Goal: Task Accomplishment & Management: Use online tool/utility

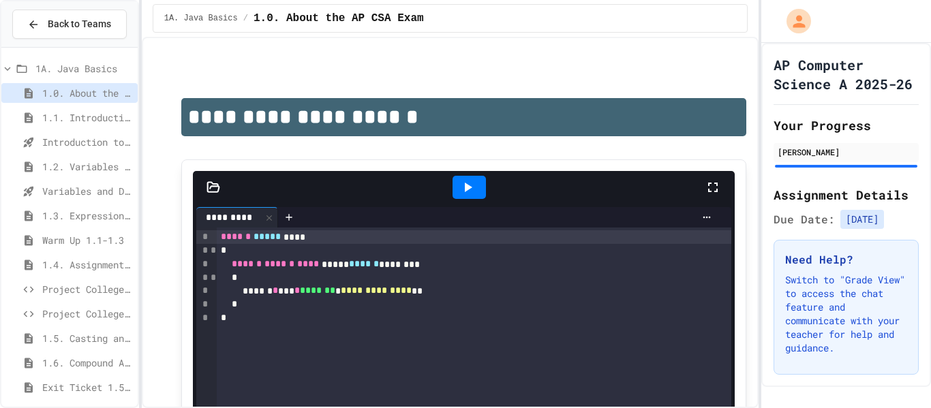
scroll to position [227, 0]
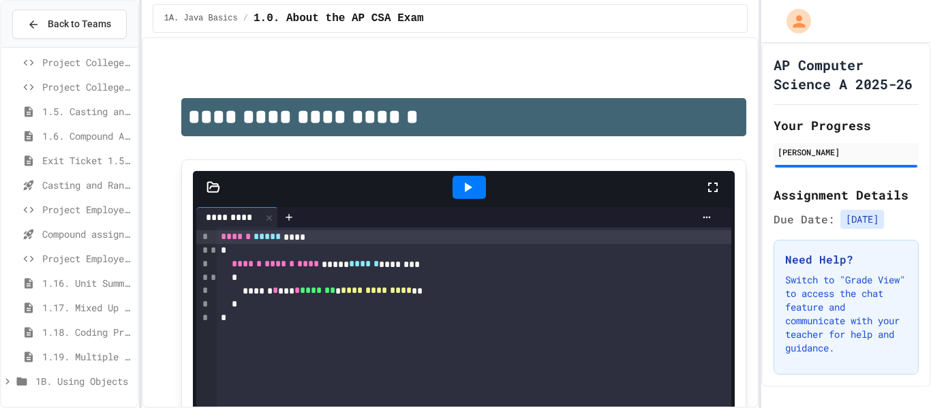
click at [89, 213] on span "Project EmployeePay" at bounding box center [87, 209] width 90 height 14
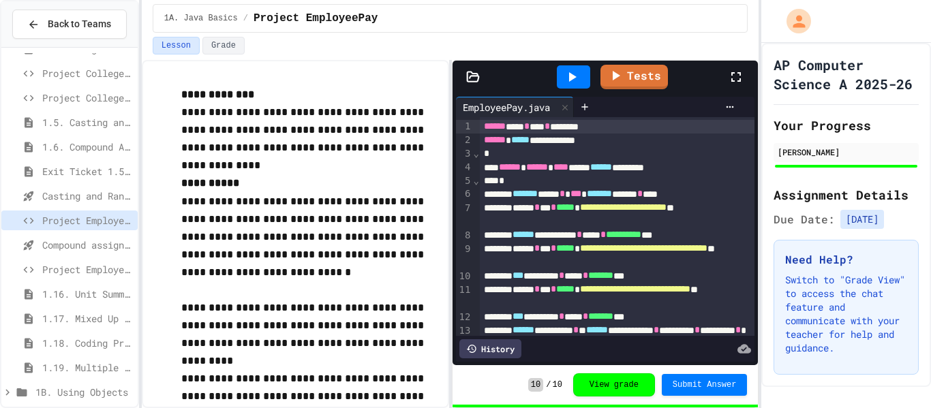
scroll to position [100, 0]
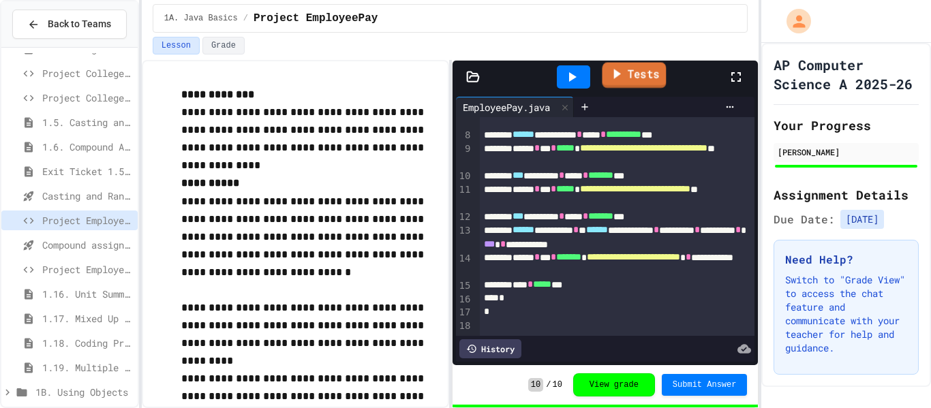
click at [640, 65] on link "Tests" at bounding box center [634, 76] width 64 height 26
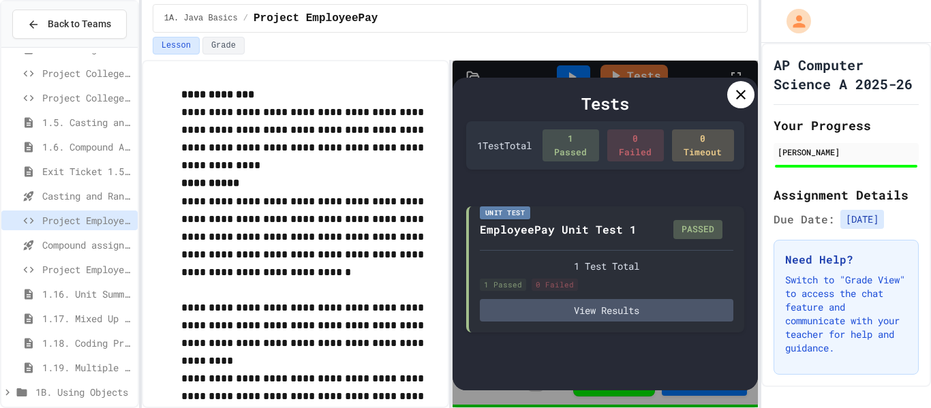
click at [749, 84] on div at bounding box center [740, 94] width 27 height 27
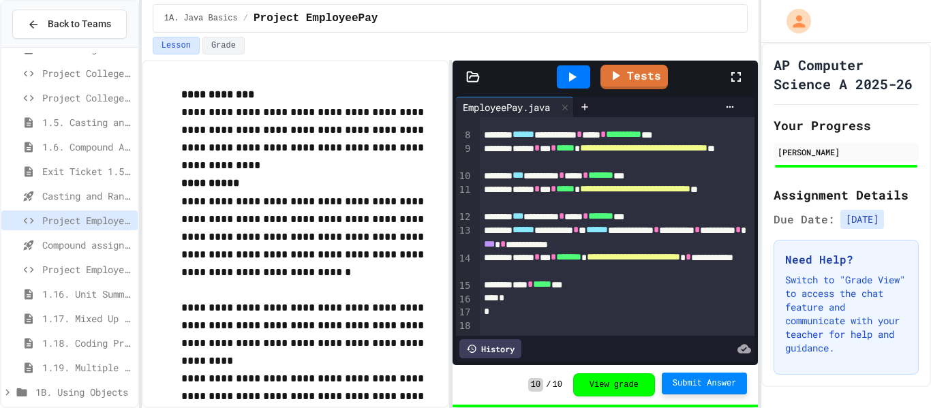
click at [694, 384] on span "Submit Answer" at bounding box center [704, 383] width 64 height 11
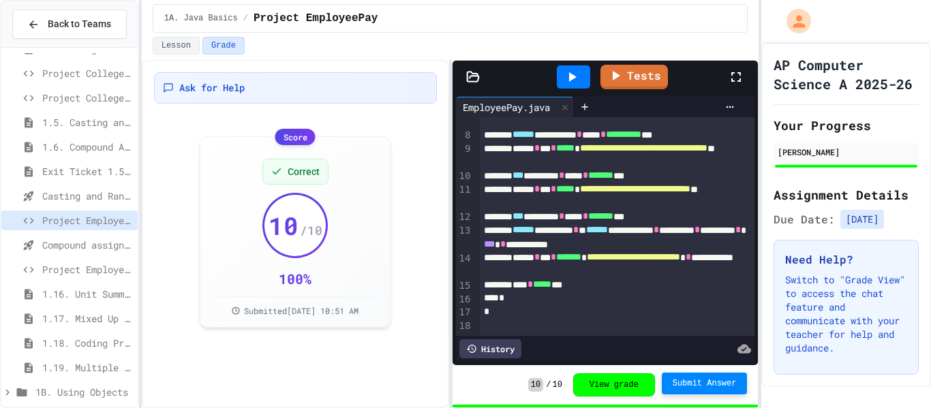
click at [77, 257] on div "Compound assignment operators - Quiz" at bounding box center [69, 247] width 136 height 25
click at [75, 265] on span "Project EmployeePay (File Input)" at bounding box center [87, 269] width 90 height 14
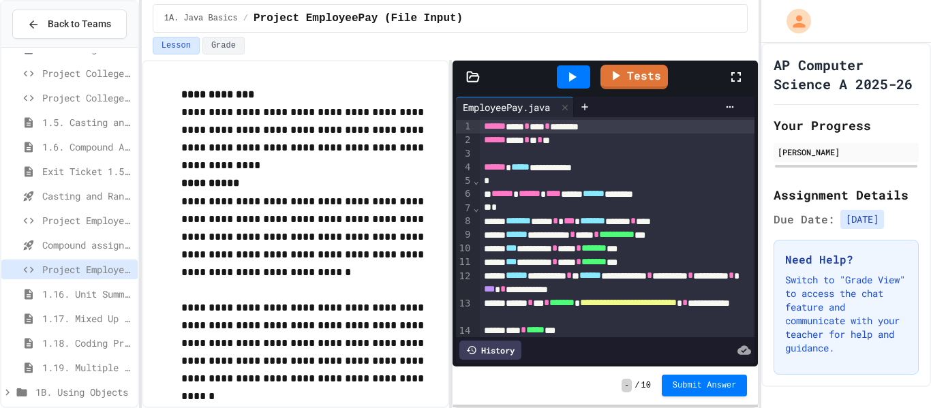
click at [69, 296] on span "1.16. Unit Summary 1a (1.1-1.6)" at bounding box center [87, 294] width 90 height 14
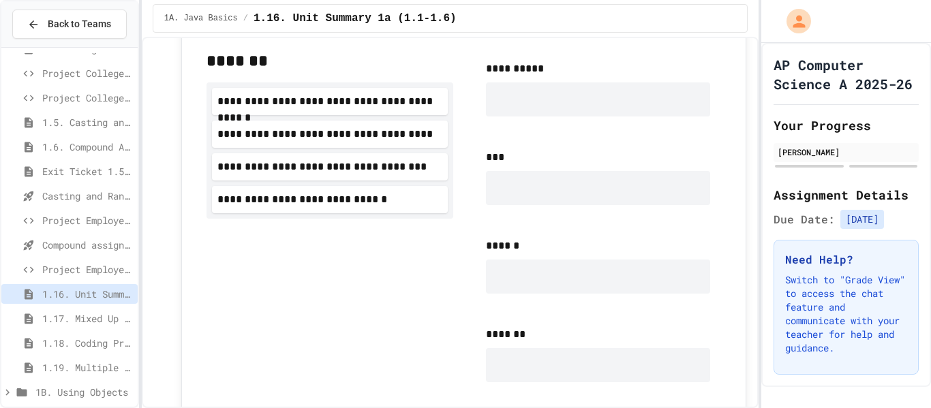
scroll to position [1488, 0]
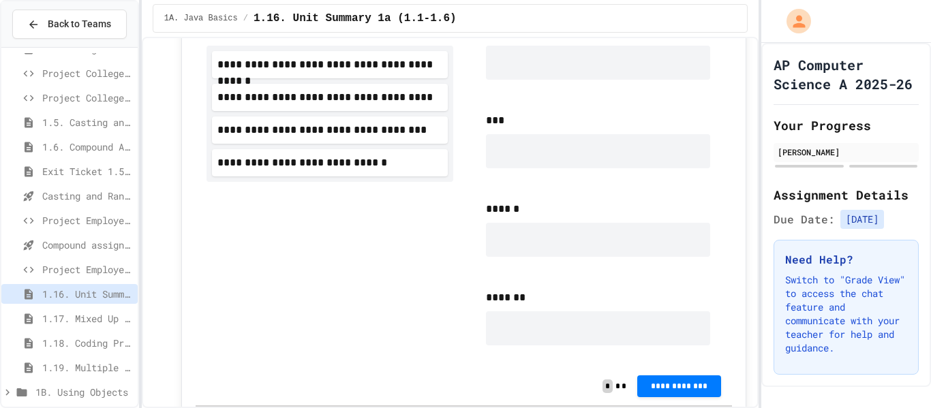
click at [87, 267] on span "Project EmployeePay (File Input)" at bounding box center [87, 269] width 90 height 14
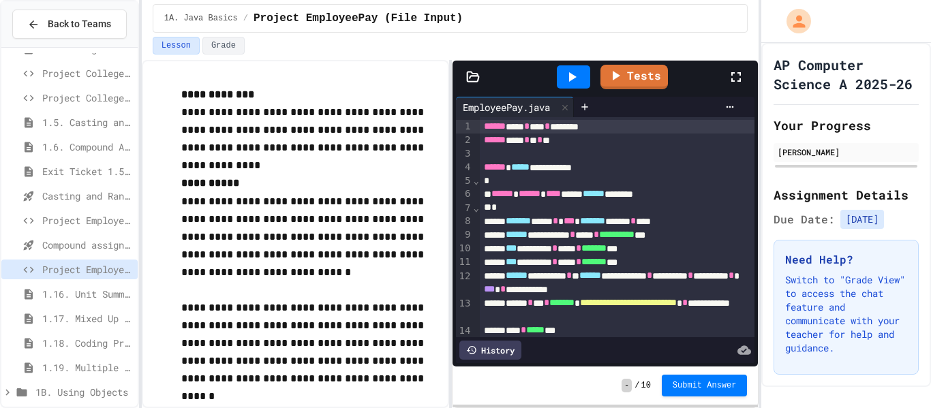
click at [125, 247] on span "Compound assignment operators - Quiz" at bounding box center [87, 245] width 90 height 14
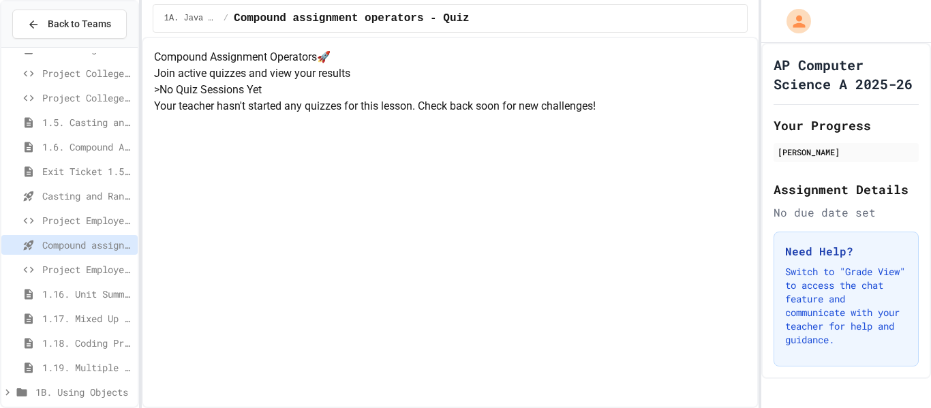
click at [91, 273] on span "Project EmployeePay (File Input)" at bounding box center [87, 269] width 90 height 14
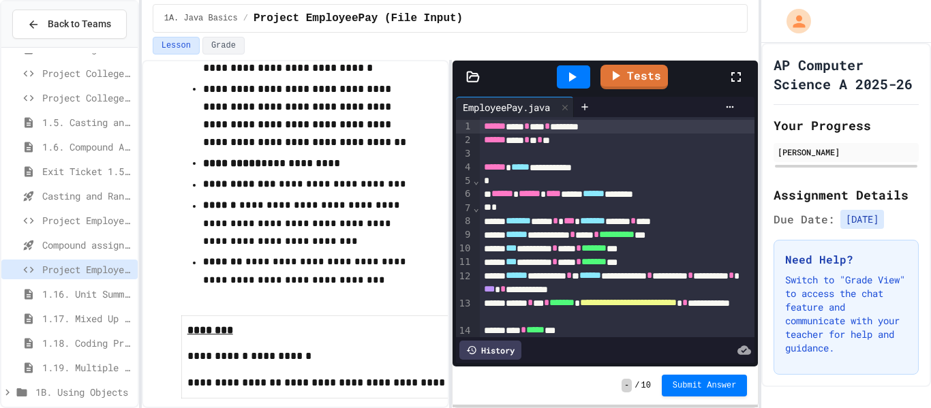
click at [57, 200] on span "Casting and Ranges of variables - Quiz" at bounding box center [87, 196] width 90 height 14
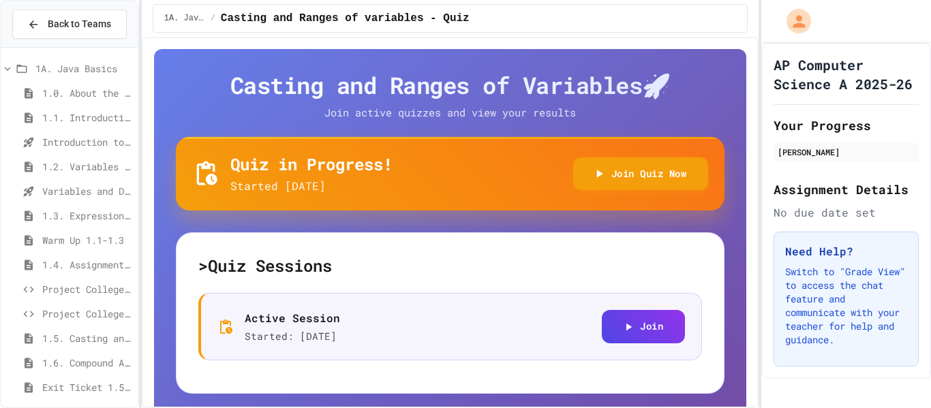
scroll to position [61, 0]
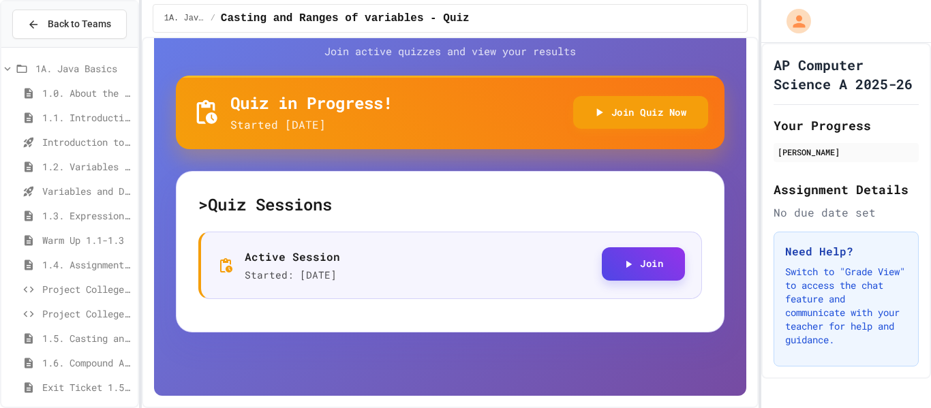
click at [630, 264] on icon "button" at bounding box center [628, 263] width 5 height 7
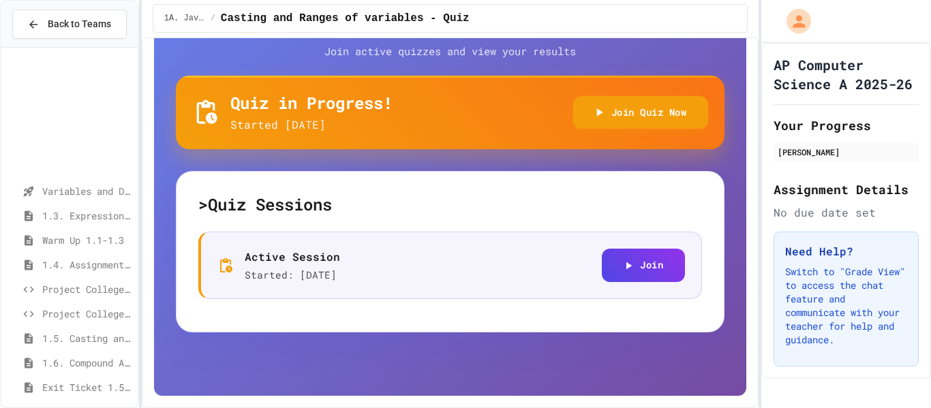
scroll to position [227, 0]
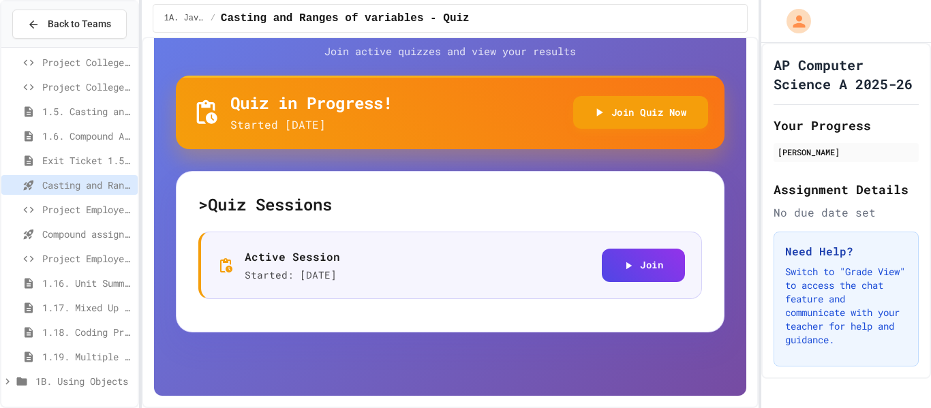
click at [77, 135] on span "1.6. Compound Assignment Operators" at bounding box center [87, 136] width 90 height 14
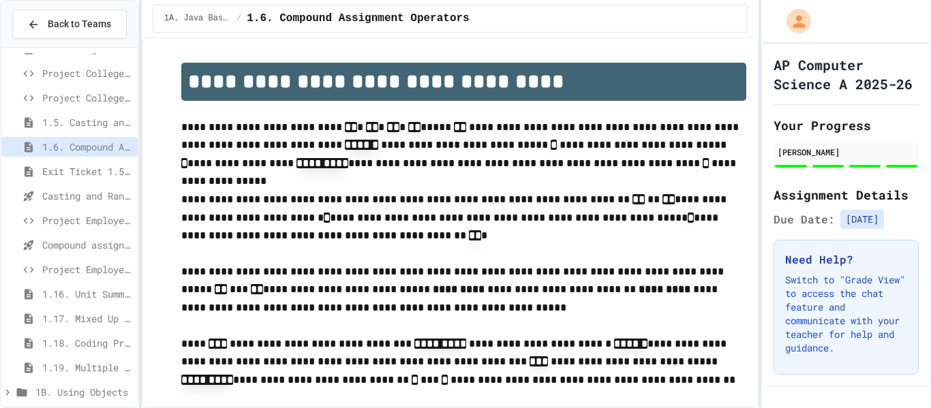
click at [52, 126] on span "1.5. Casting and Ranges of Values" at bounding box center [87, 122] width 90 height 14
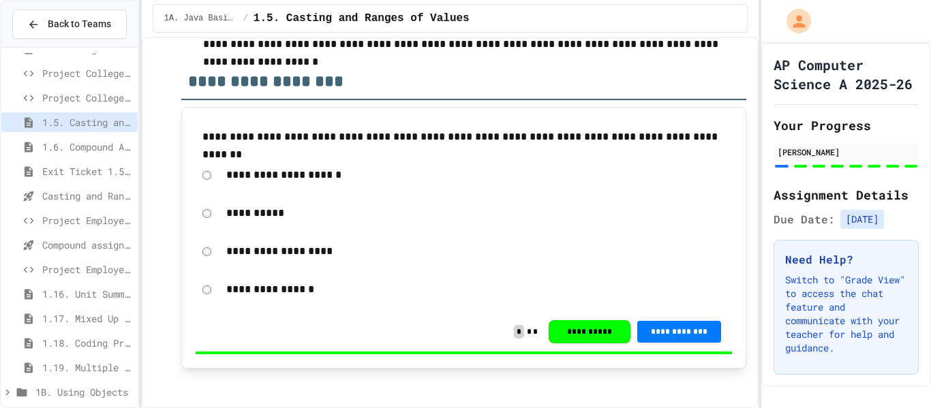
scroll to position [6772, 0]
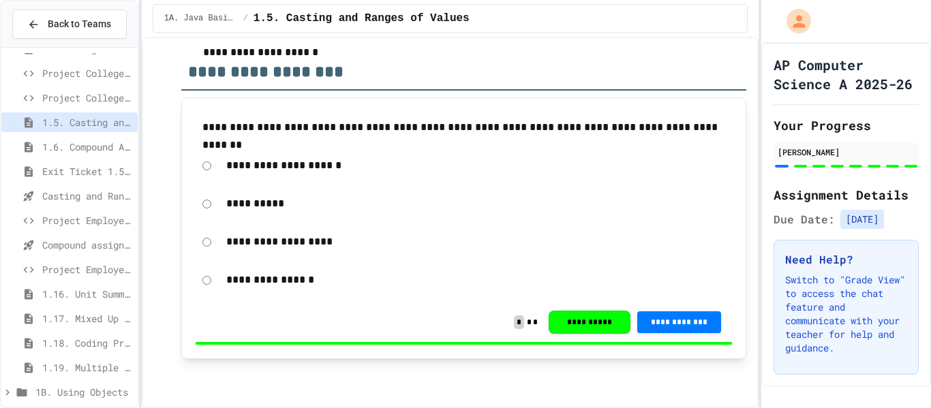
click at [97, 300] on span "1.16. Unit Summary 1a (1.1-1.6)" at bounding box center [87, 294] width 90 height 14
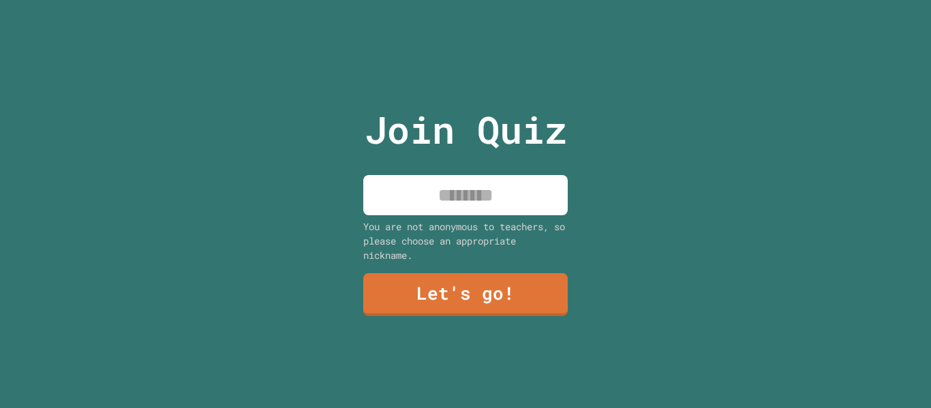
click at [435, 203] on input at bounding box center [465, 195] width 204 height 40
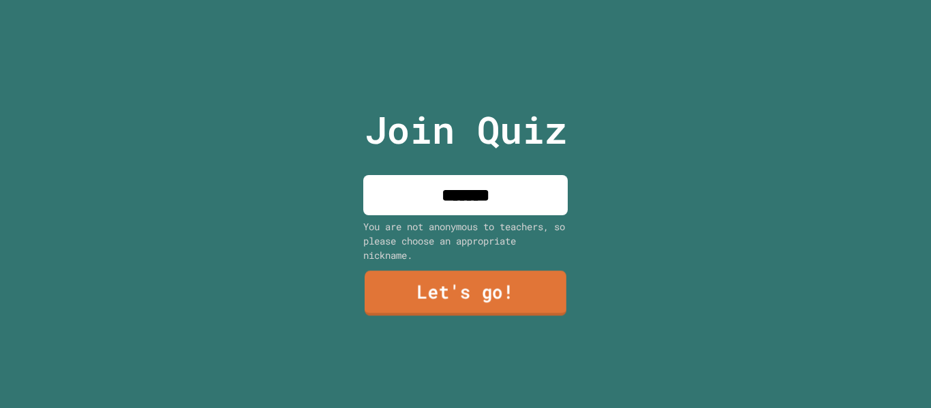
type input "*******"
click at [506, 302] on link "Let's go!" at bounding box center [465, 293] width 202 height 45
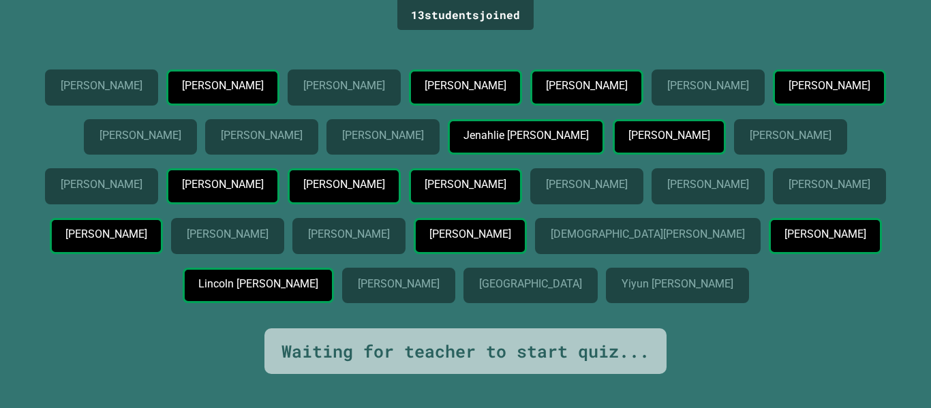
scroll to position [31, 0]
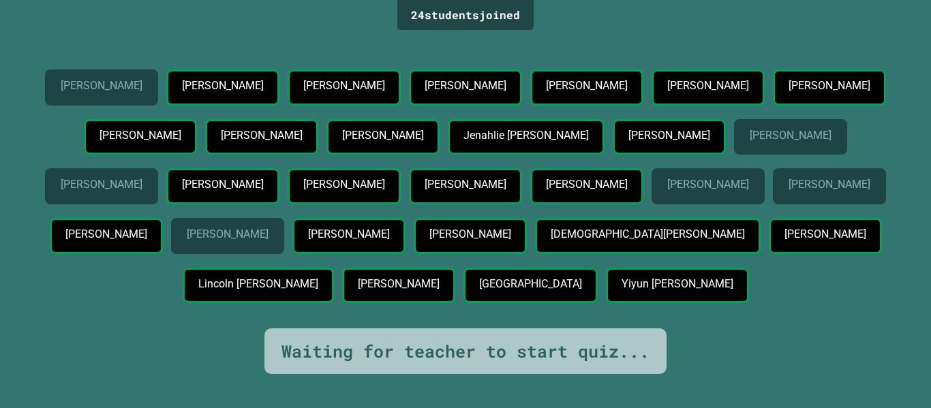
click at [158, 178] on div "Shahwaiz Ahmad" at bounding box center [101, 186] width 113 height 36
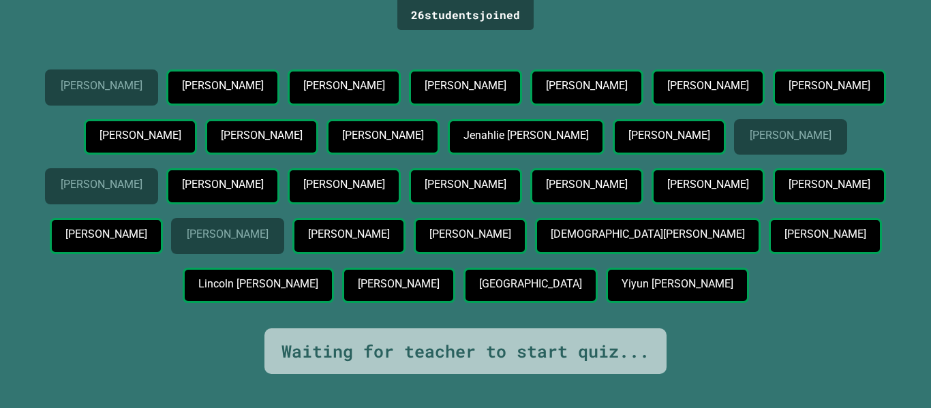
scroll to position [0, 0]
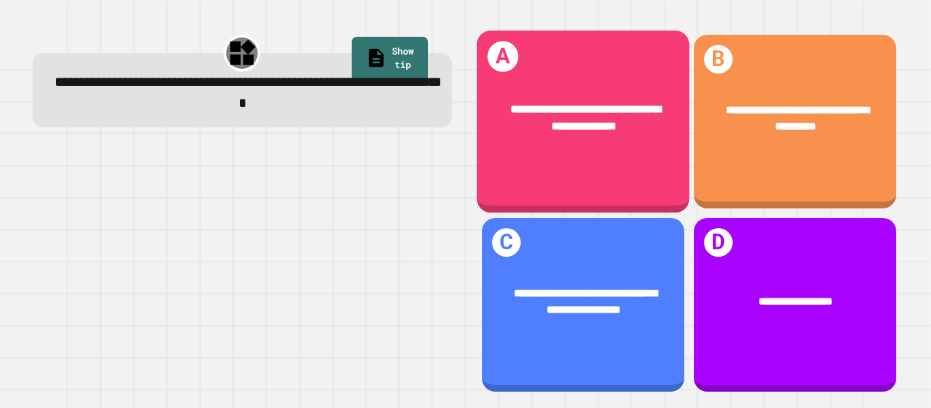
click at [510, 179] on div "**********" at bounding box center [582, 122] width 213 height 183
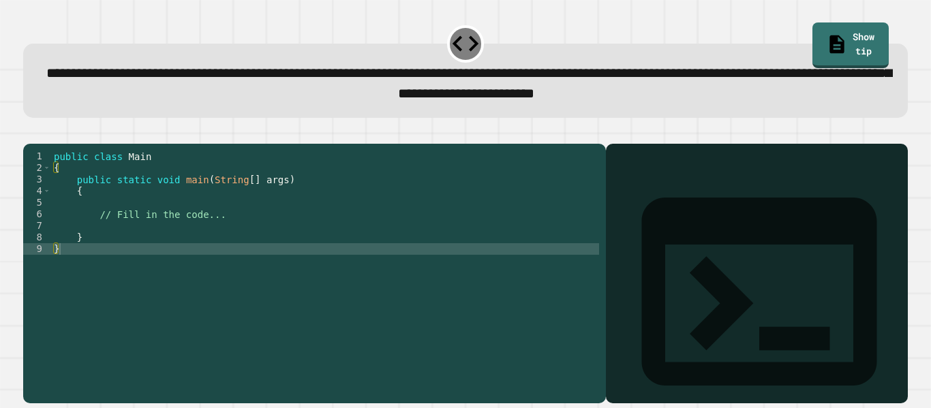
click at [102, 267] on div "public class Main { public static void main ( String [ ] args ) { // Fill in th…" at bounding box center [325, 267] width 548 height 232
click at [219, 240] on div "public class Main { public static void main ( String [ ] args ) { // Fill in th…" at bounding box center [325, 267] width 548 height 232
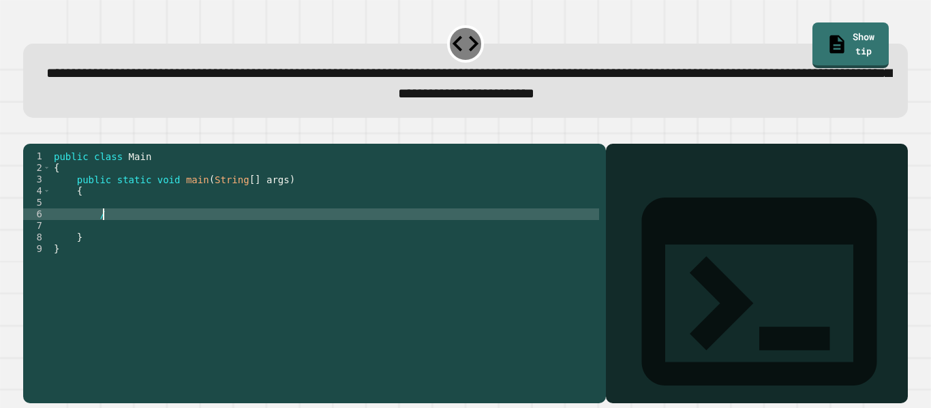
type textarea "*"
click at [364, 232] on div "public class Main { public static void main ( String [ ] args ) { teamAverage =…" at bounding box center [325, 267] width 548 height 232
click at [93, 234] on div "public class Main { public static void main ( String [ ] args ) { teamAverage =…" at bounding box center [325, 267] width 548 height 232
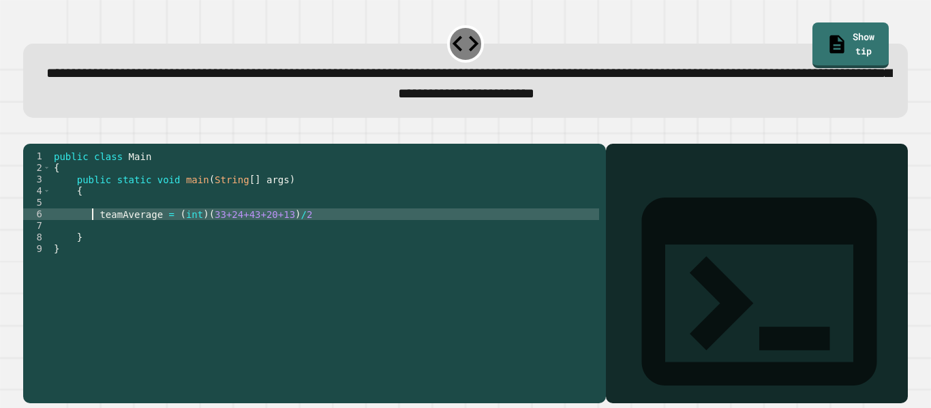
click at [96, 235] on div "public class Main { public static void main ( String [ ] args ) { teamAverage =…" at bounding box center [325, 267] width 548 height 232
click at [223, 235] on div "public class Main { public static void main ( String [ ] args ) { int teamAvera…" at bounding box center [325, 267] width 548 height 232
click at [325, 237] on div "public class Main { public static void main ( String [ ] args ) { int teamAvera…" at bounding box center [325, 267] width 548 height 232
type textarea "**********"
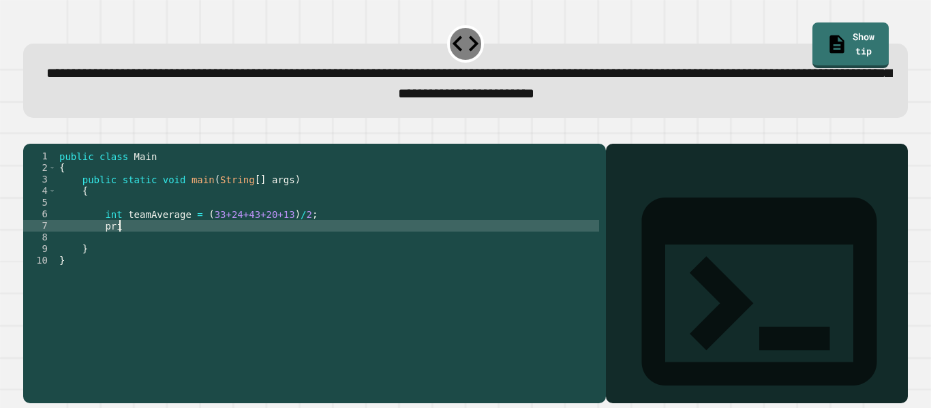
type textarea "*"
type textarea "**********"
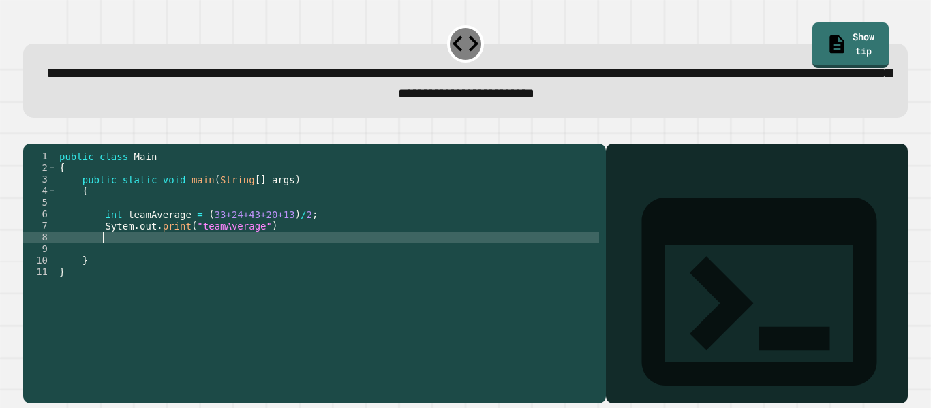
type textarea "*"
click at [344, 255] on div "public class Main { public static void main ( String [ ] args ) { int teamAvera…" at bounding box center [328, 267] width 542 height 232
click at [300, 255] on div "public class Main { public static void main ( String [ ] args ) { int teamAvera…" at bounding box center [328, 267] width 542 height 232
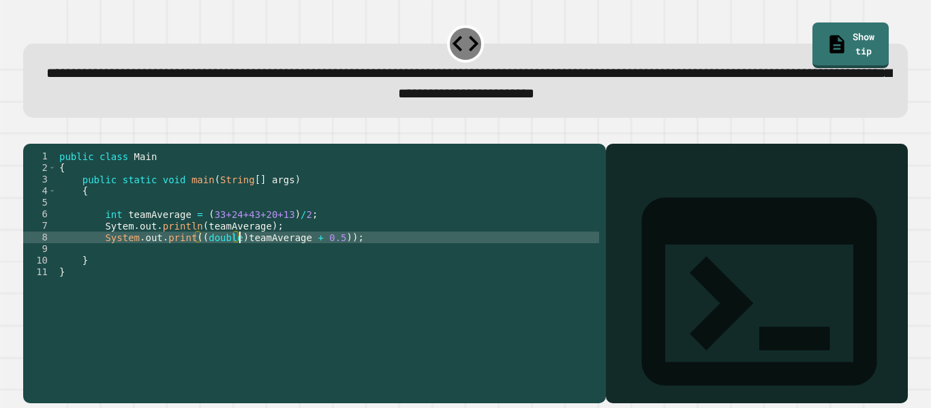
scroll to position [0, 24]
click at [30, 133] on button "button" at bounding box center [30, 133] width 0 height 0
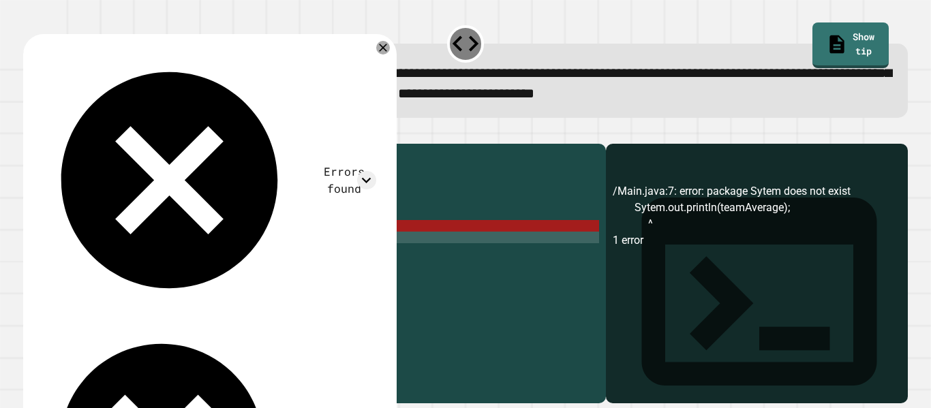
click at [115, 245] on div "public class Main { public static void main ( String [ ] args ) { int teamAvera…" at bounding box center [328, 267] width 542 height 232
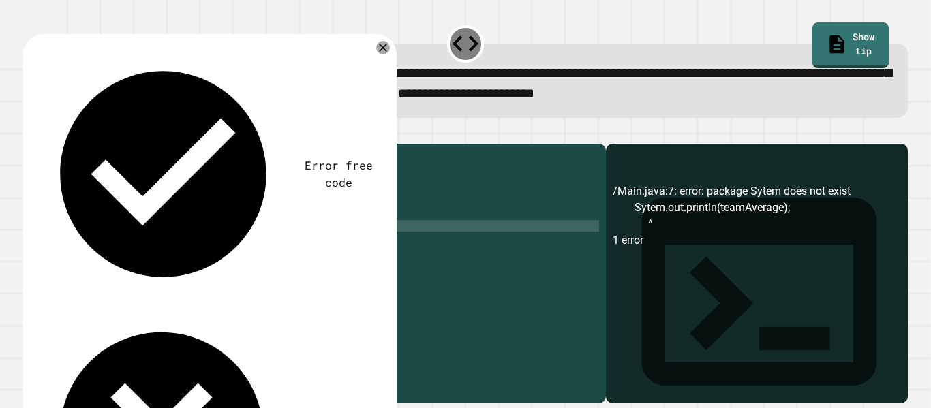
scroll to position [0, 8]
type textarea "**********"
click at [30, 133] on icon "button" at bounding box center [30, 133] width 0 height 0
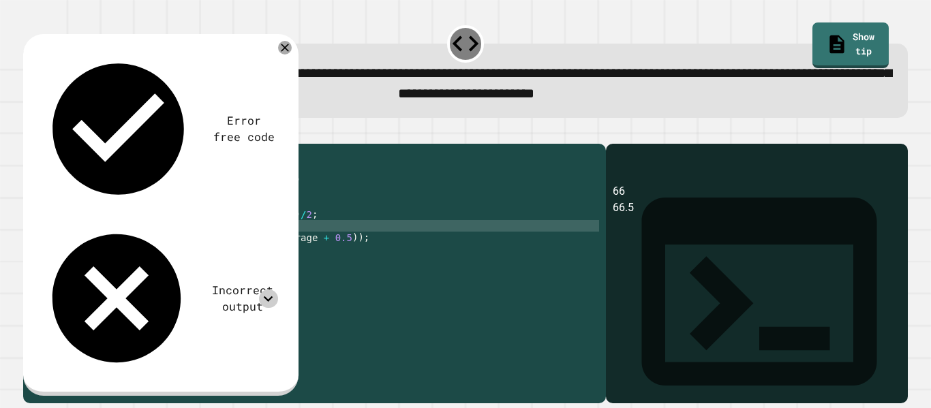
click at [266, 290] on icon at bounding box center [268, 299] width 18 height 18
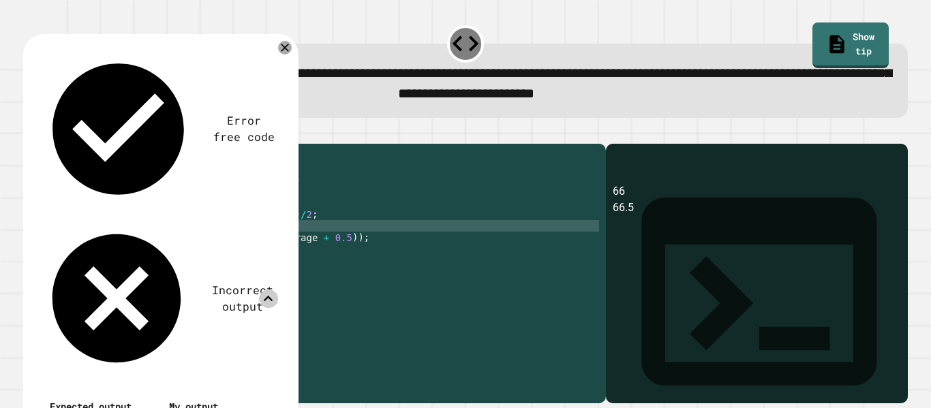
click at [315, 249] on div "public class Main { public static void main ( String [ ] args ) { int teamAvera…" at bounding box center [328, 267] width 542 height 232
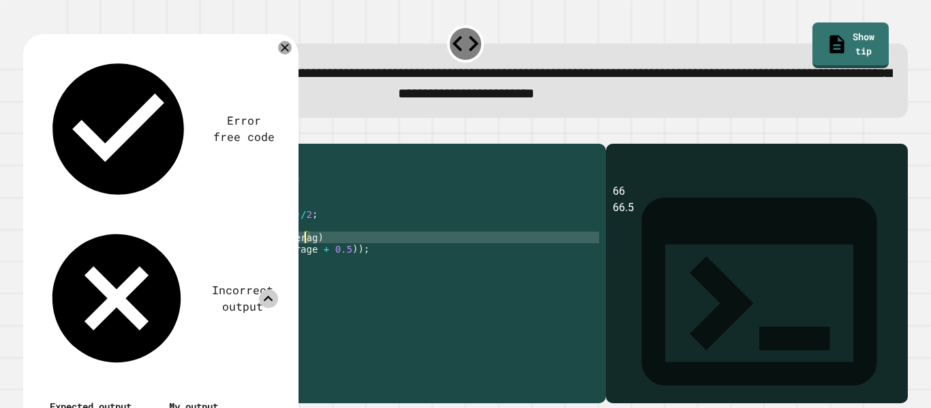
scroll to position [0, 31]
click at [282, 48] on icon at bounding box center [285, 48] width 8 height 8
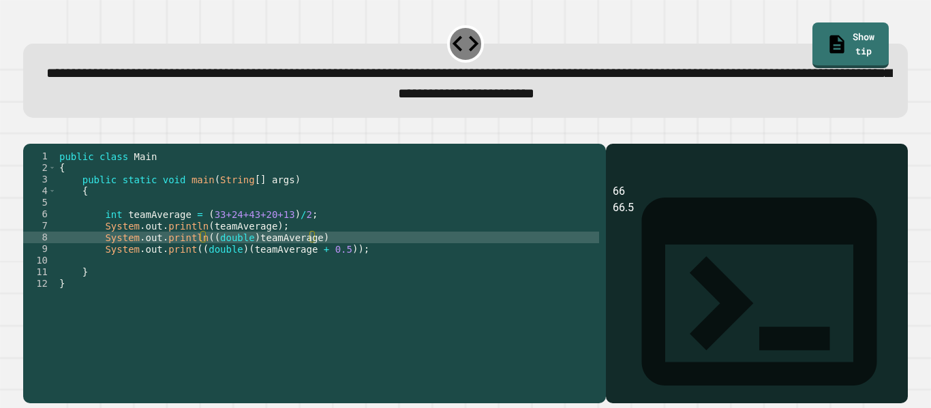
click at [30, 133] on icon "button" at bounding box center [30, 133] width 0 height 0
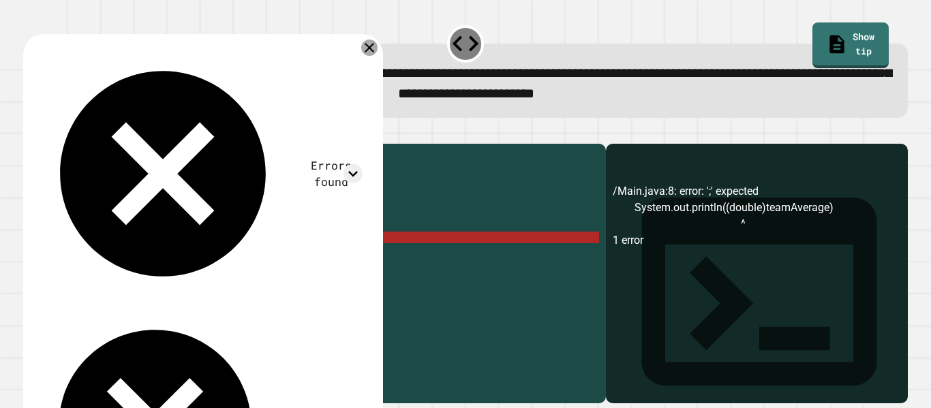
click at [373, 49] on icon at bounding box center [369, 48] width 10 height 10
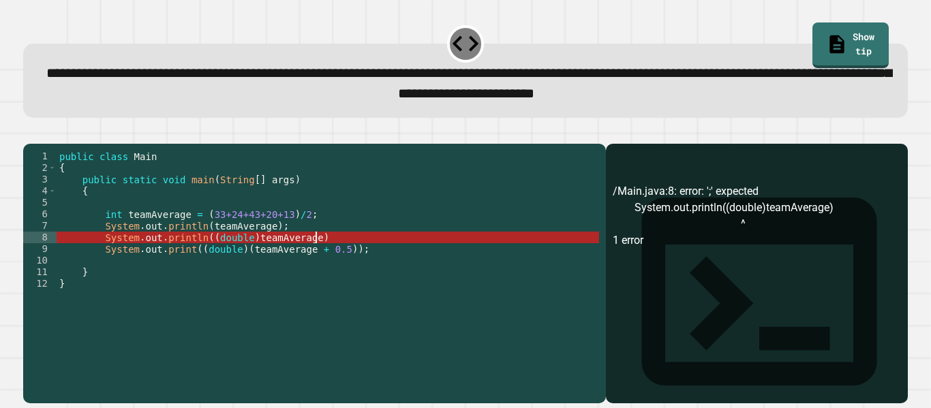
click at [323, 258] on div "public class Main { public static void main ( String [ ] args ) { int teamAvera…" at bounding box center [328, 267] width 542 height 232
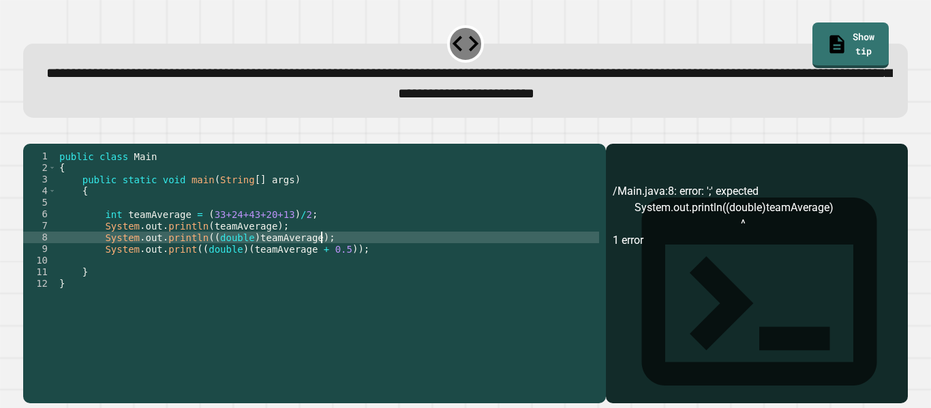
scroll to position [0, 32]
click at [30, 133] on icon "button" at bounding box center [30, 133] width 0 height 0
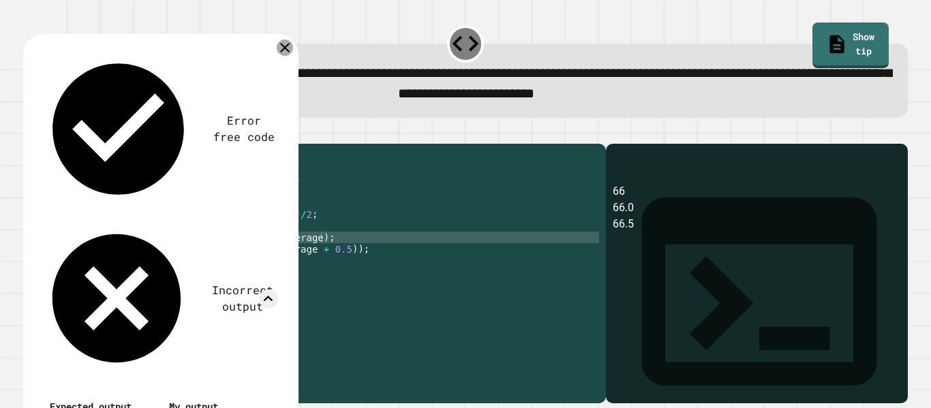
click at [283, 48] on icon at bounding box center [285, 48] width 16 height 16
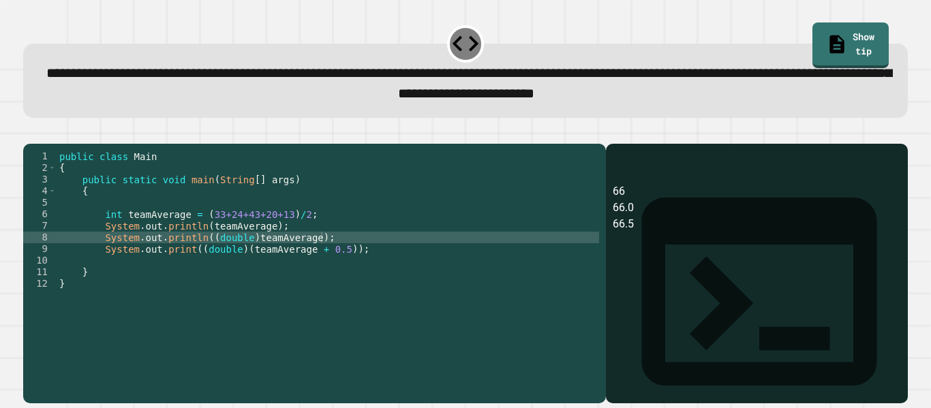
click at [302, 233] on div "public class Main { public static void main ( String [ ] args ) { int teamAvera…" at bounding box center [328, 267] width 542 height 232
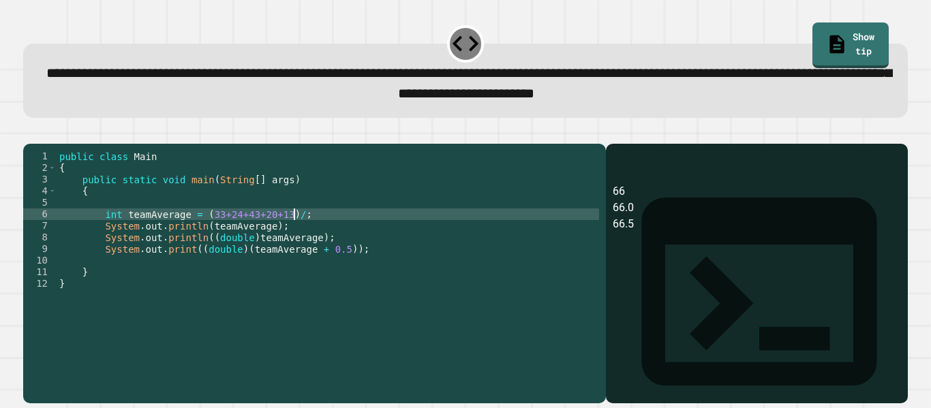
scroll to position [0, 30]
click at [30, 133] on icon "button" at bounding box center [30, 133] width 0 height 0
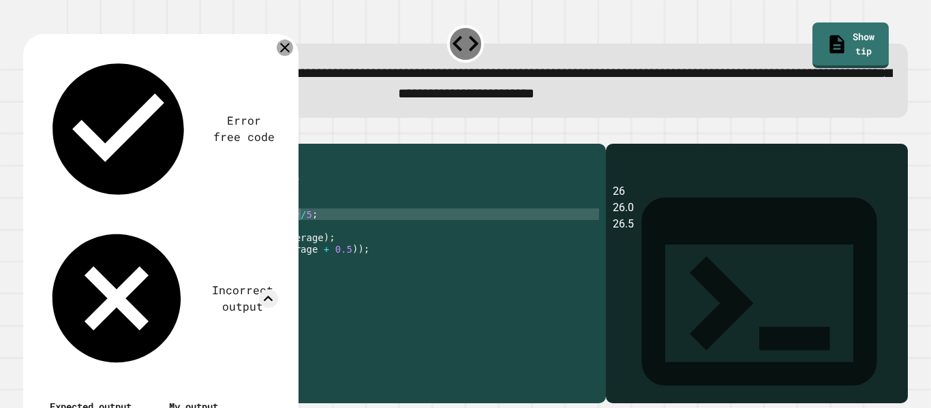
click at [285, 50] on icon at bounding box center [285, 48] width 10 height 10
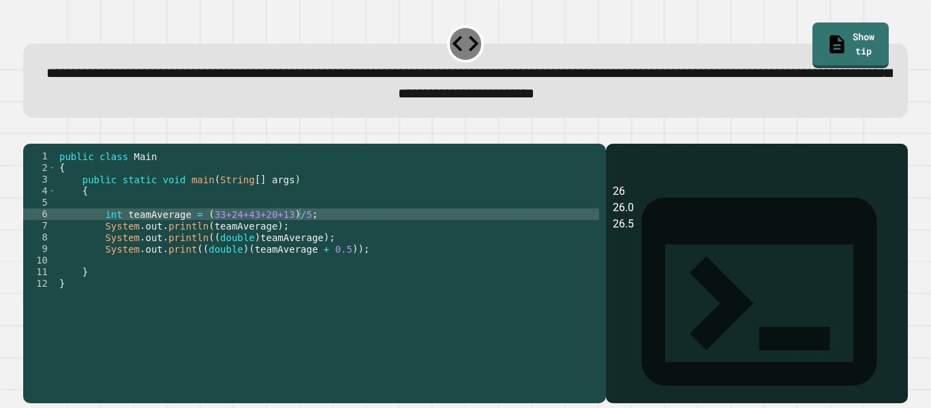
click at [117, 231] on div "public class Main { public static void main ( String [ ] args ) { int teamAvera…" at bounding box center [328, 267] width 542 height 232
click at [208, 247] on div "public class Main { public static void main ( String [ ] args ) { double teamAv…" at bounding box center [328, 267] width 542 height 232
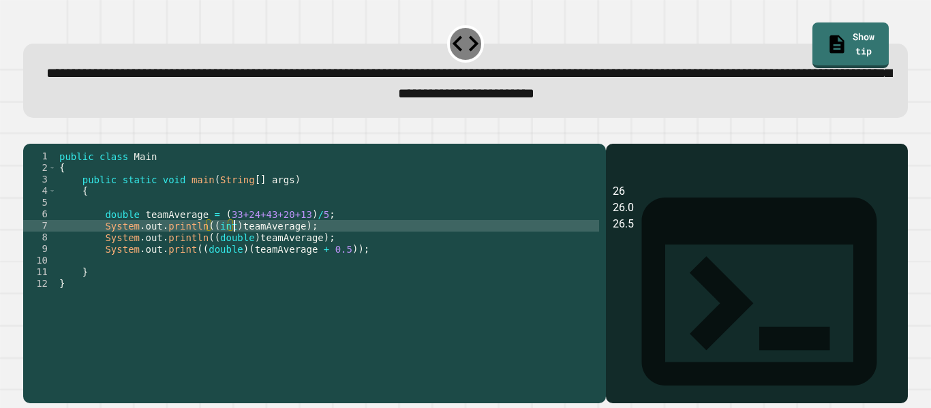
scroll to position [0, 22]
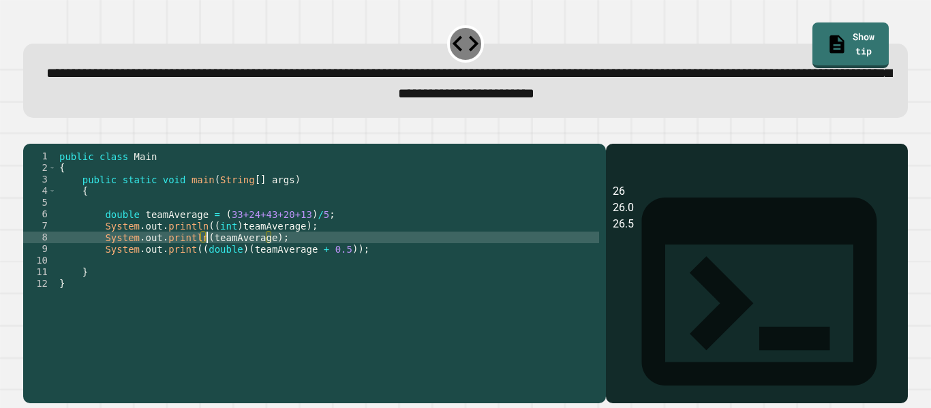
click at [30, 133] on icon "button" at bounding box center [30, 133] width 0 height 0
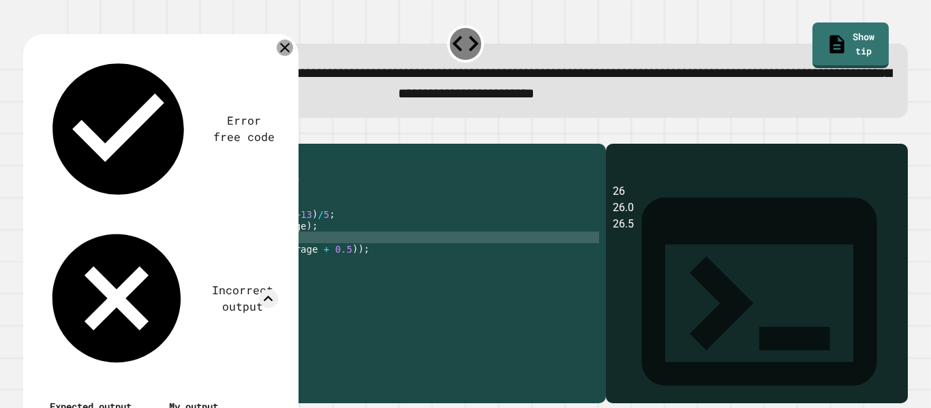
click at [280, 48] on icon at bounding box center [285, 48] width 16 height 16
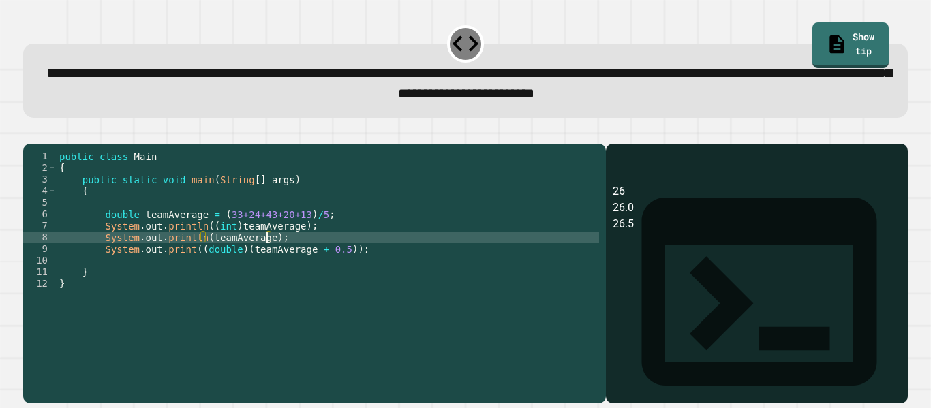
click at [269, 260] on div "public class Main { public static void main ( String [ ] args ) { double teamAv…" at bounding box center [328, 267] width 542 height 232
click at [30, 133] on icon "button" at bounding box center [30, 133] width 0 height 0
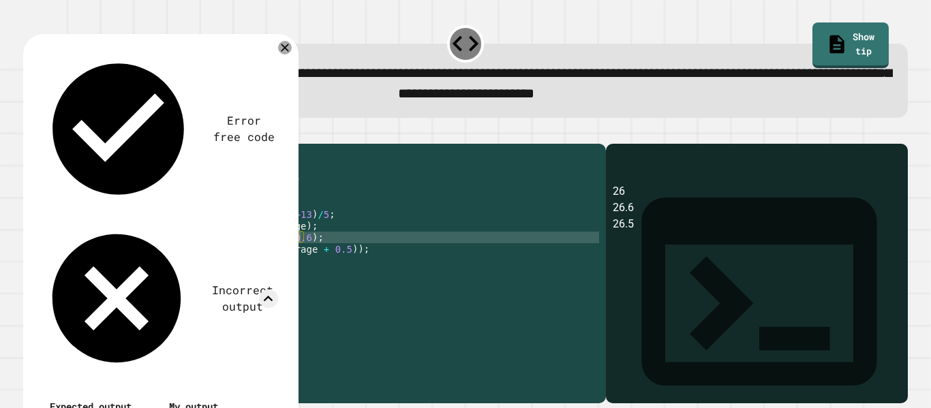
click at [236, 268] on div "public class Main { public static void main ( String [ ] args ) { double teamAv…" at bounding box center [328, 267] width 542 height 232
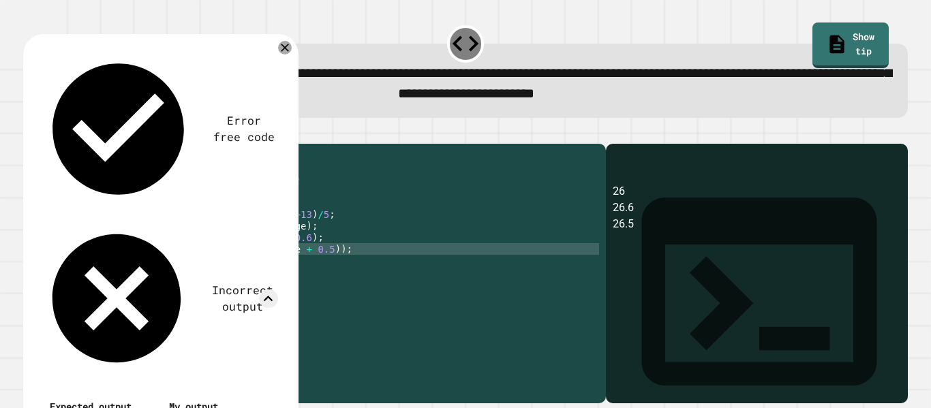
scroll to position [0, 20]
click at [285, 48] on icon at bounding box center [285, 48] width 16 height 16
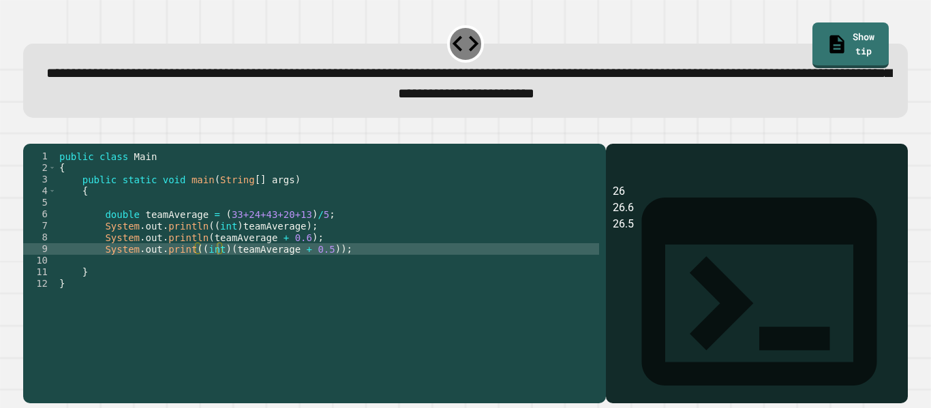
click at [30, 133] on icon "button" at bounding box center [30, 133] width 0 height 0
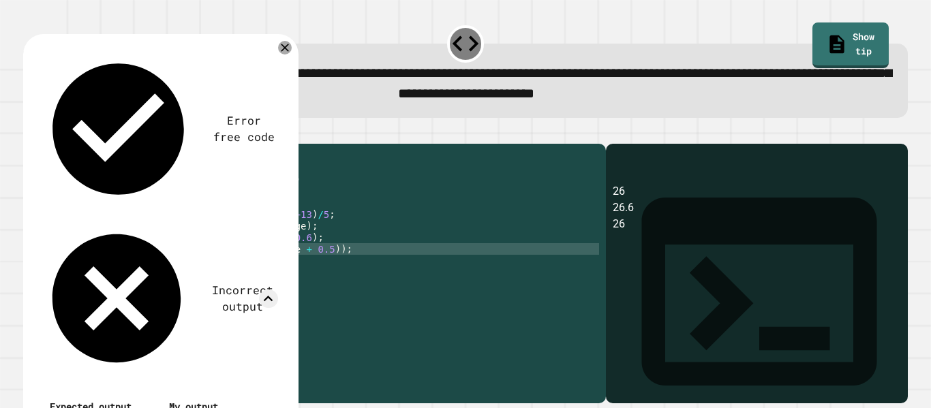
click at [322, 268] on div "public class Main { public static void main ( String [ ] args ) { double teamAv…" at bounding box center [328, 267] width 542 height 232
type textarea "**********"
click at [284, 56] on div at bounding box center [285, 48] width 16 height 16
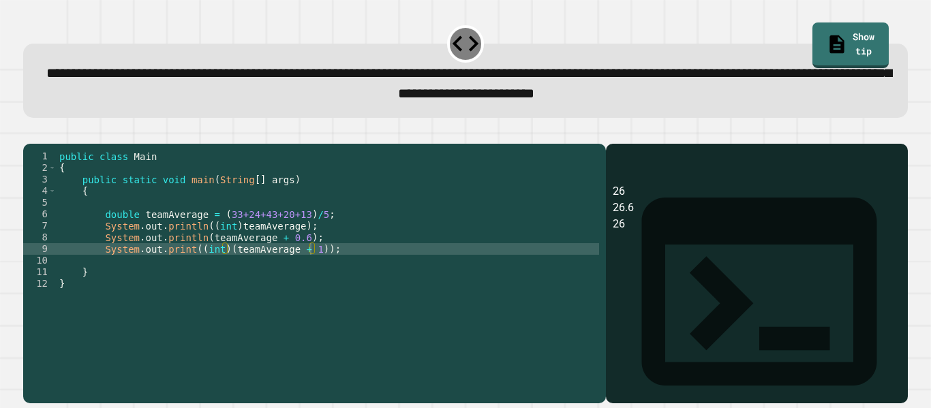
click at [43, 144] on icon "button" at bounding box center [38, 141] width 7 height 10
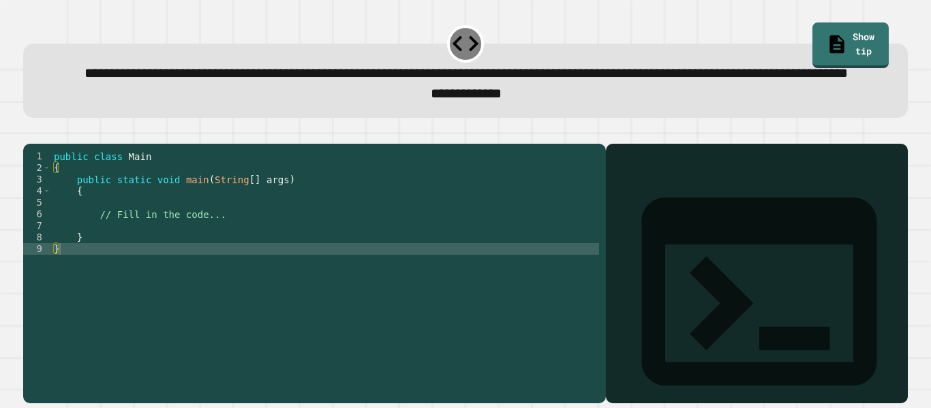
click at [304, 264] on div "public class Main { public static void main ( String [ ] args ) { // Fill in th…" at bounding box center [325, 261] width 548 height 220
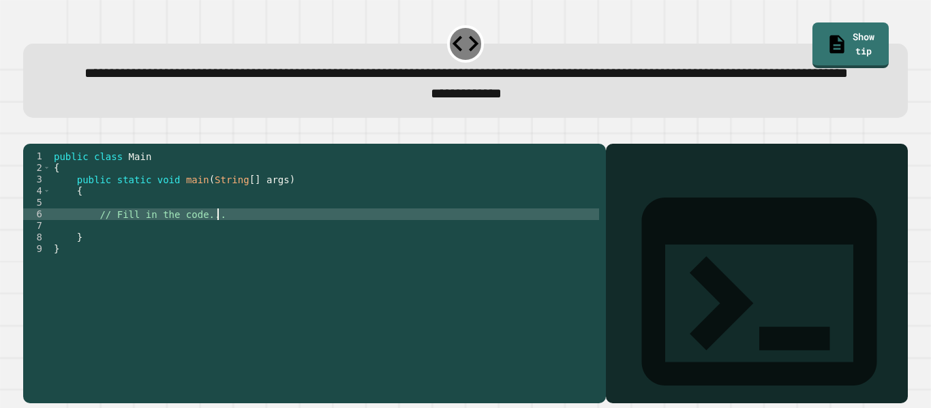
click at [302, 260] on div "public class Main { public static void main ( String [ ] args ) { // Fill in th…" at bounding box center [325, 261] width 548 height 220
type textarea "*"
click at [212, 251] on div "public class Main { public static void main ( String [ ] args ) { futureMovies …" at bounding box center [325, 261] width 548 height 220
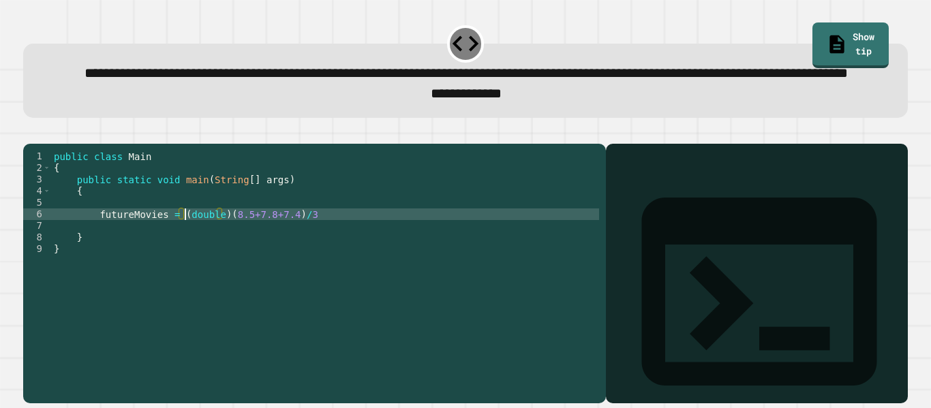
scroll to position [0, 17]
type textarea "**********"
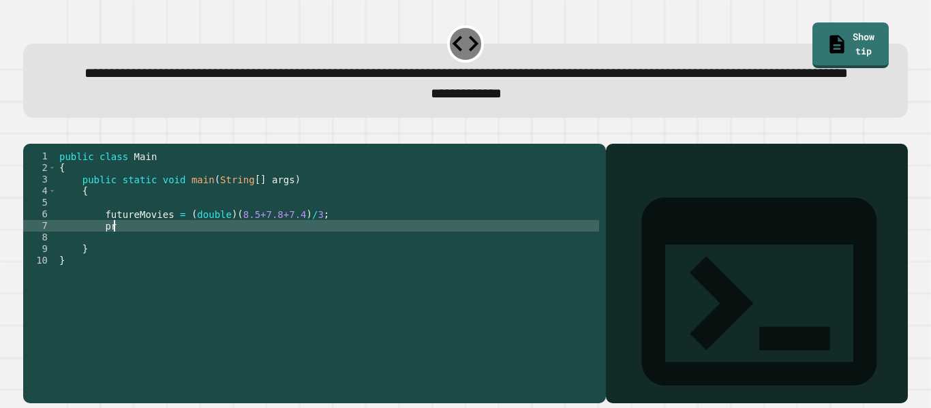
type textarea "*"
click at [42, 146] on icon "button" at bounding box center [38, 141] width 7 height 10
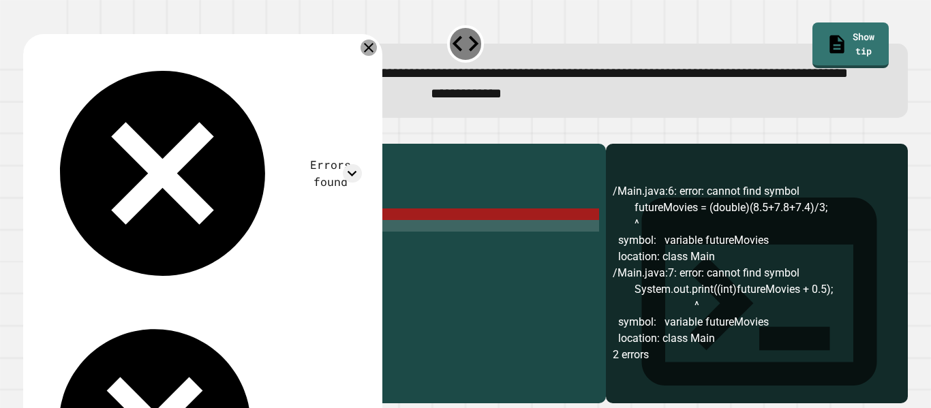
click at [375, 56] on icon at bounding box center [368, 48] width 16 height 16
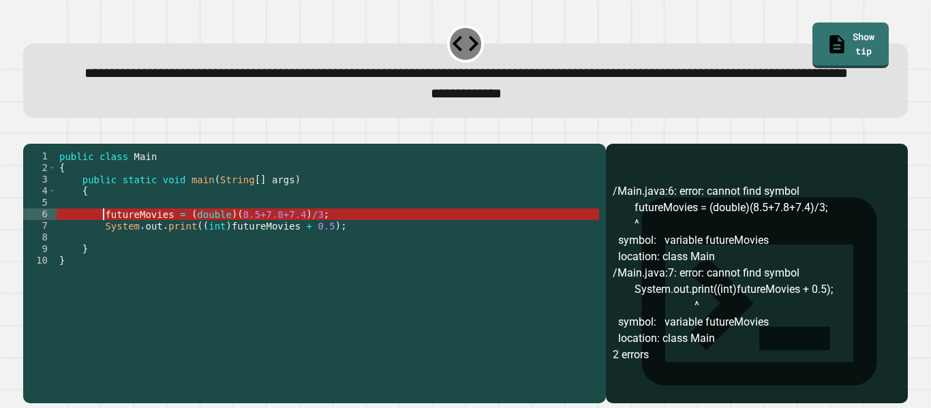
click at [103, 255] on div "public class Main { public static void main ( String [ ] args ) { futureMovies …" at bounding box center [328, 261] width 542 height 220
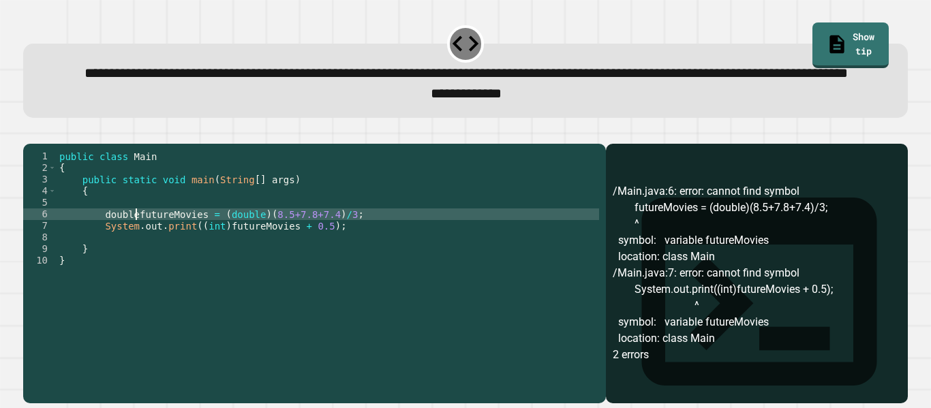
scroll to position [0, 11]
click at [30, 133] on icon "button" at bounding box center [30, 133] width 0 height 0
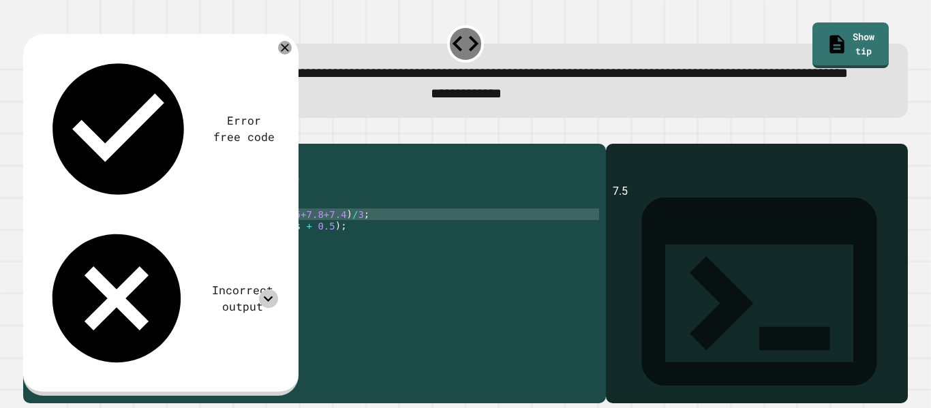
click at [267, 290] on icon at bounding box center [268, 299] width 18 height 18
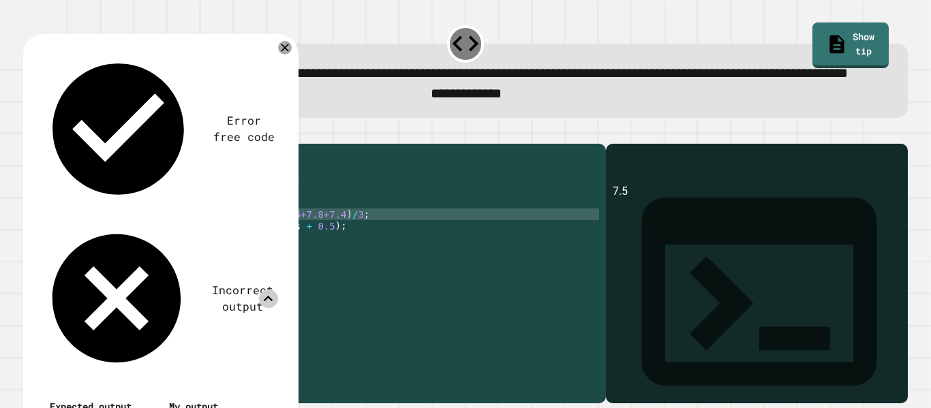
click at [323, 268] on div "public class Main { public static void main ( String [ ] args ) { double future…" at bounding box center [328, 261] width 542 height 220
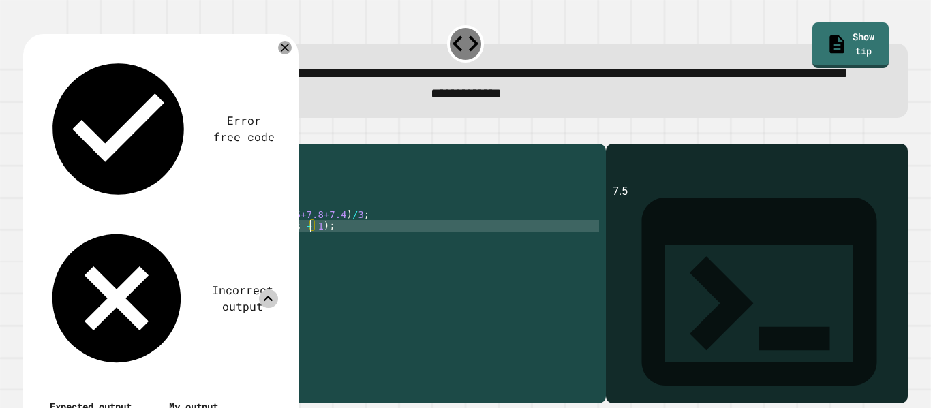
scroll to position [0, 32]
type textarea "**********"
click at [277, 67] on div "Error free code 7.5 Incorrect output Expected output 8 My output 7.5" at bounding box center [160, 253] width 275 height 438
click at [285, 52] on icon at bounding box center [285, 48] width 10 height 10
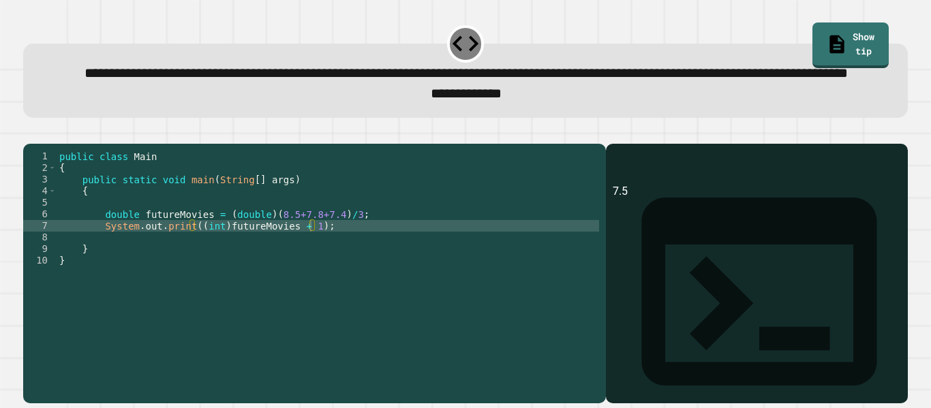
click at [30, 133] on button "button" at bounding box center [30, 133] width 0 height 0
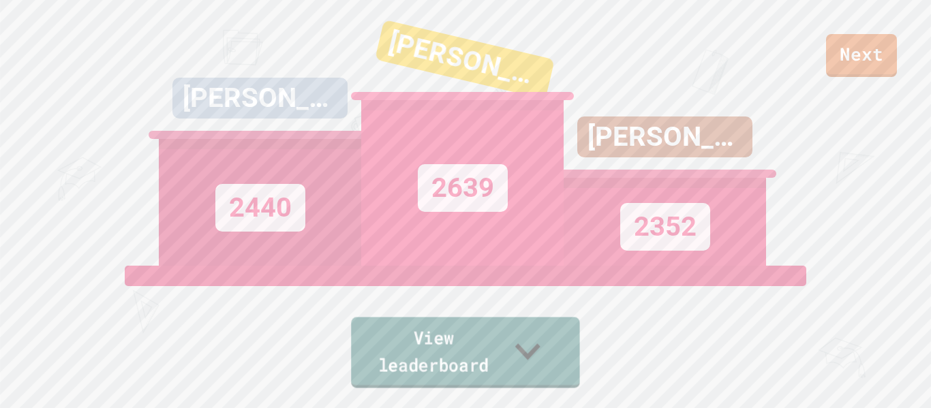
click at [433, 365] on link "View leaderboard" at bounding box center [465, 352] width 228 height 71
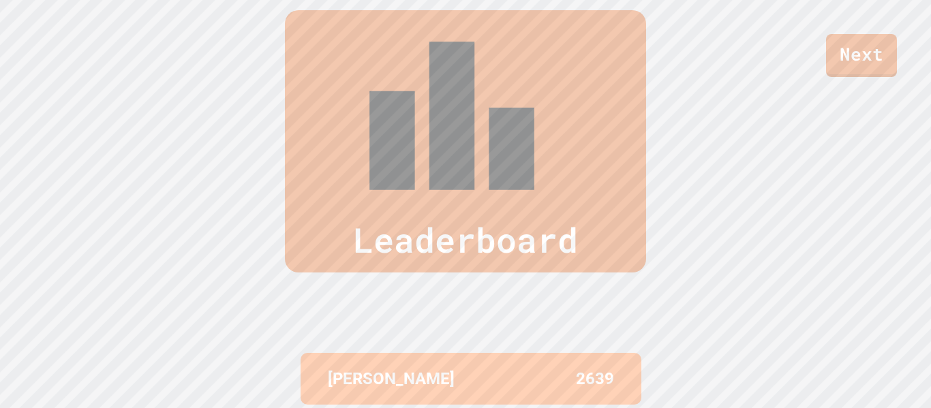
scroll to position [0, 0]
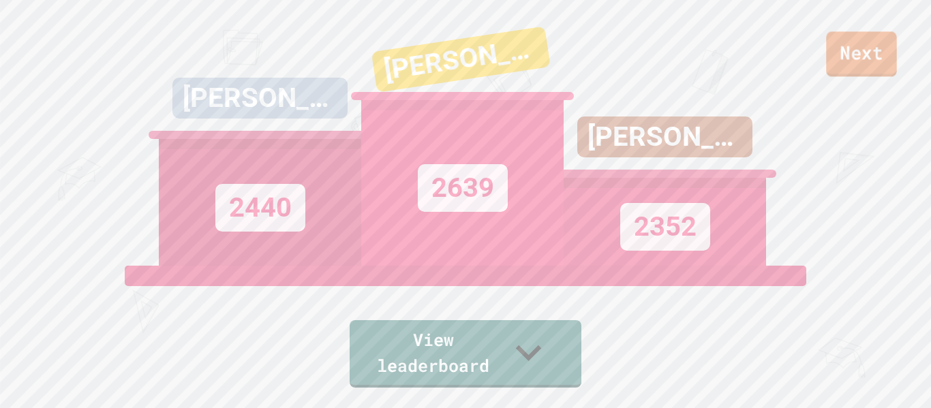
click at [847, 62] on link "Next" at bounding box center [861, 53] width 70 height 45
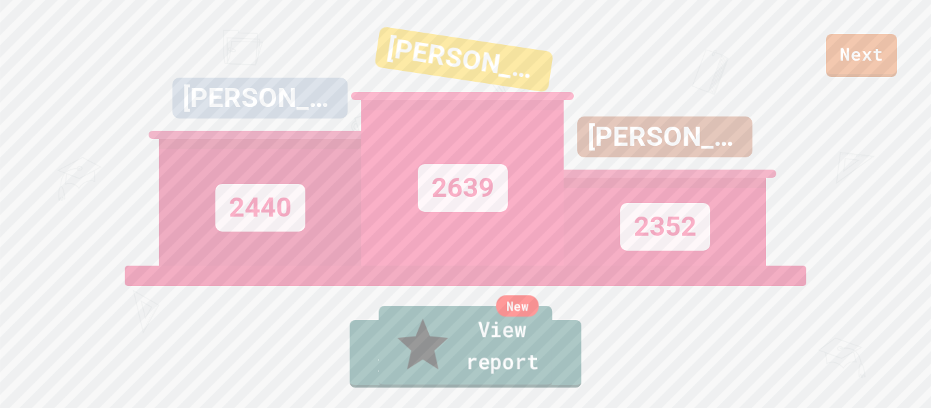
click at [519, 358] on link "New View report" at bounding box center [466, 347] width 174 height 82
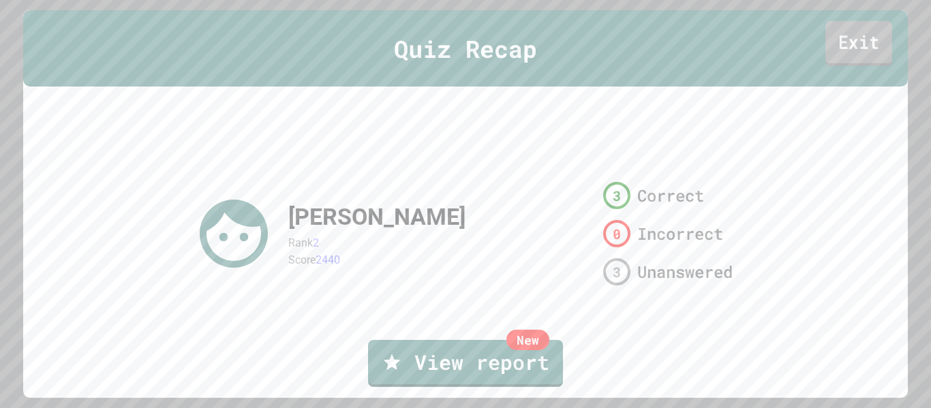
click at [853, 49] on link "Exit" at bounding box center [858, 43] width 67 height 45
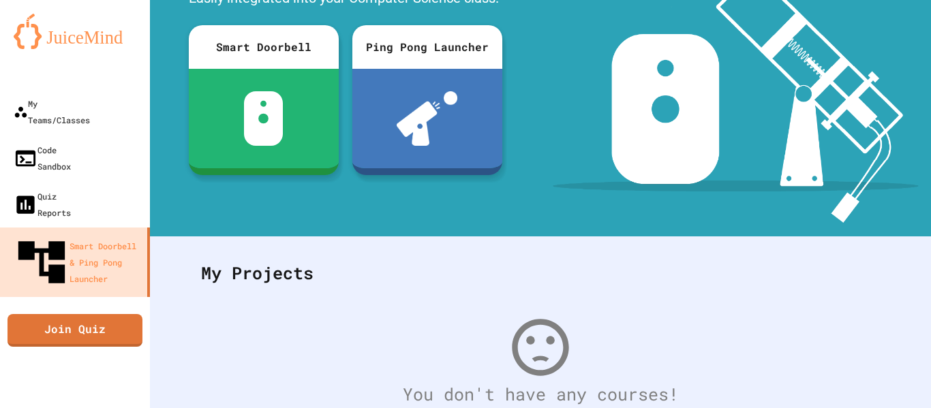
scroll to position [265, 0]
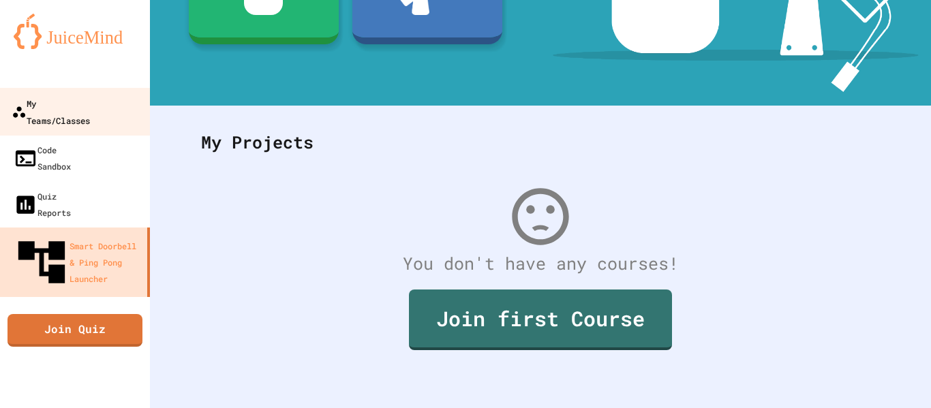
click at [90, 102] on div "My Teams/Classes" at bounding box center [51, 111] width 78 height 33
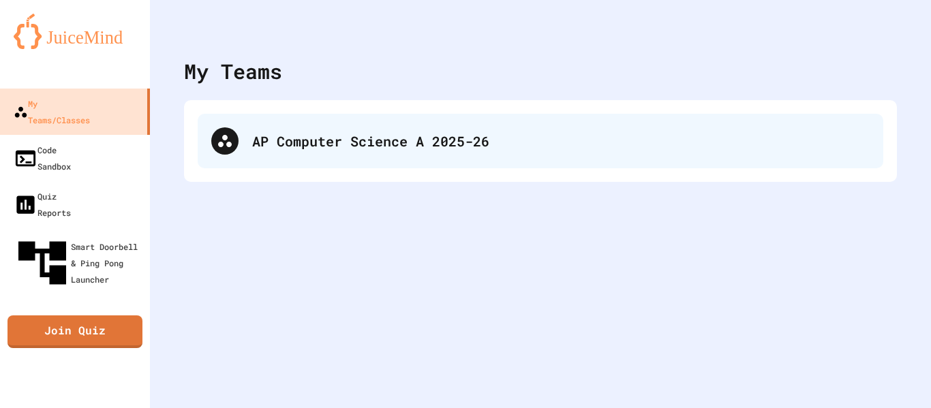
click at [460, 153] on div "AP Computer Science A 2025-26" at bounding box center [540, 141] width 685 height 55
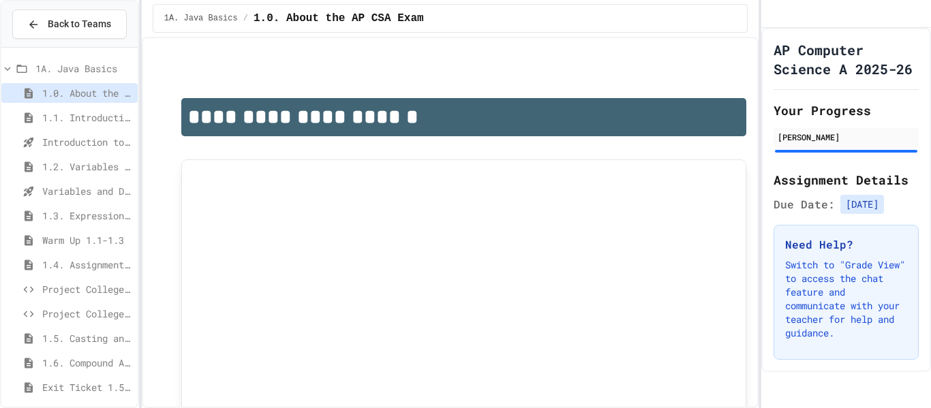
click at [59, 287] on span "Project CollegeSearch" at bounding box center [87, 289] width 90 height 14
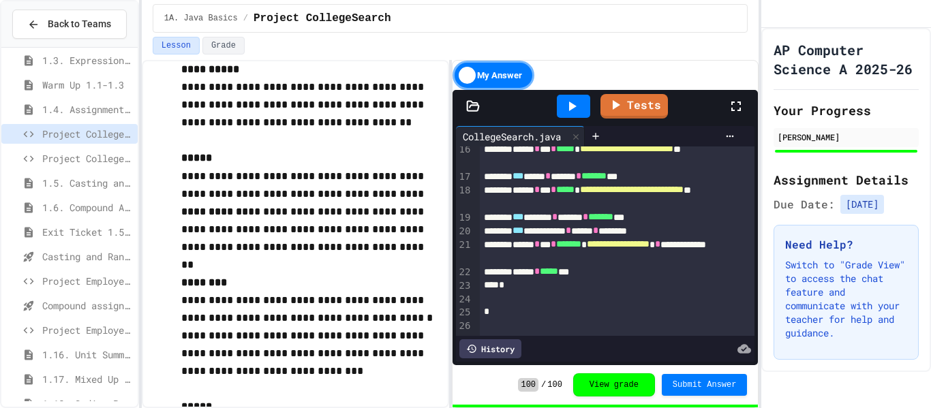
scroll to position [200, 0]
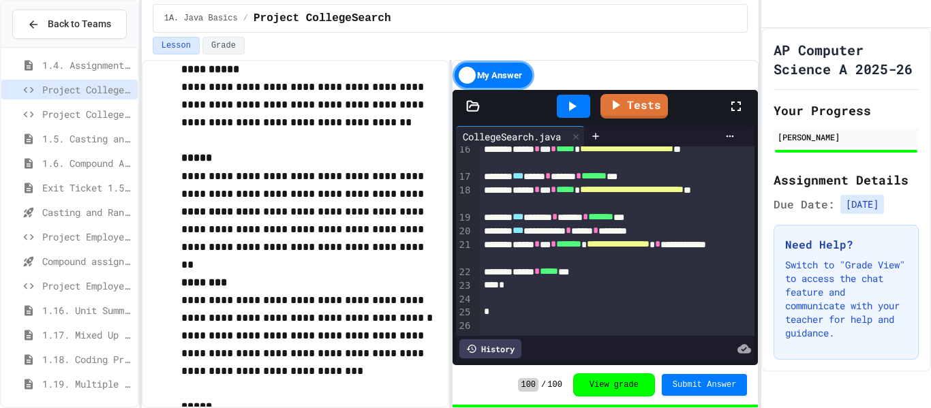
click at [86, 237] on span "Project EmployeePay" at bounding box center [87, 237] width 90 height 14
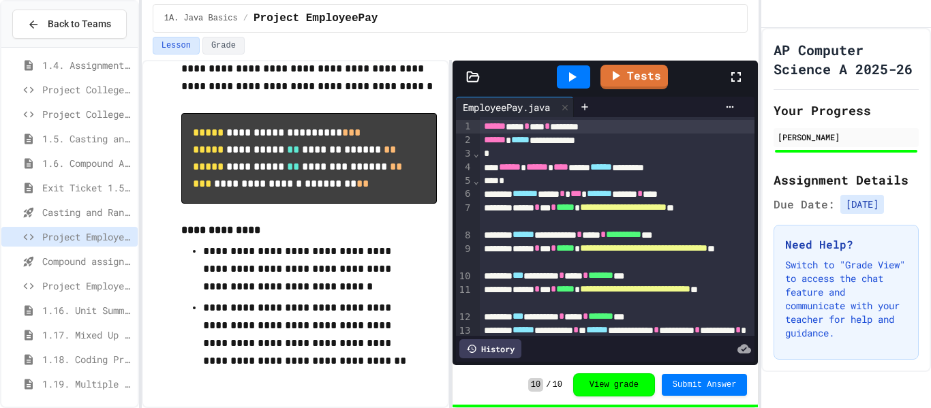
scroll to position [315, 0]
